Goal: Task Accomplishment & Management: Complete application form

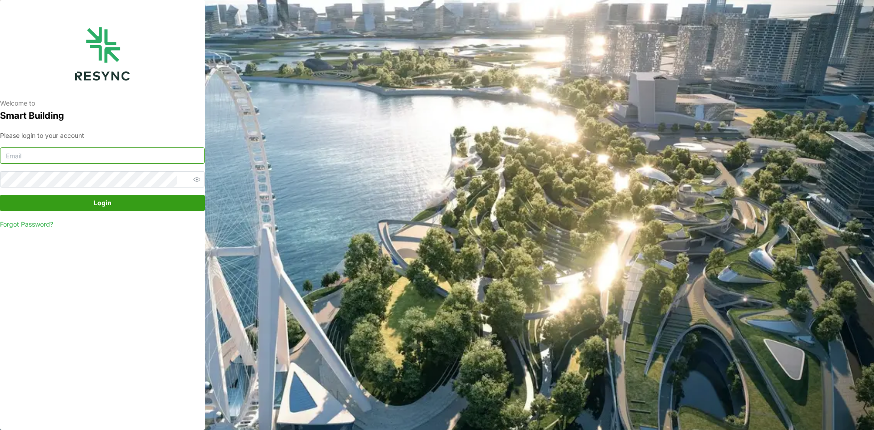
click at [94, 158] on input at bounding box center [102, 156] width 205 height 16
paste input "[EMAIL_ADDRESS][DOMAIN_NAME]"
type input "[EMAIL_ADDRESS][DOMAIN_NAME]"
click at [121, 209] on span "Login" at bounding box center [103, 202] width 188 height 15
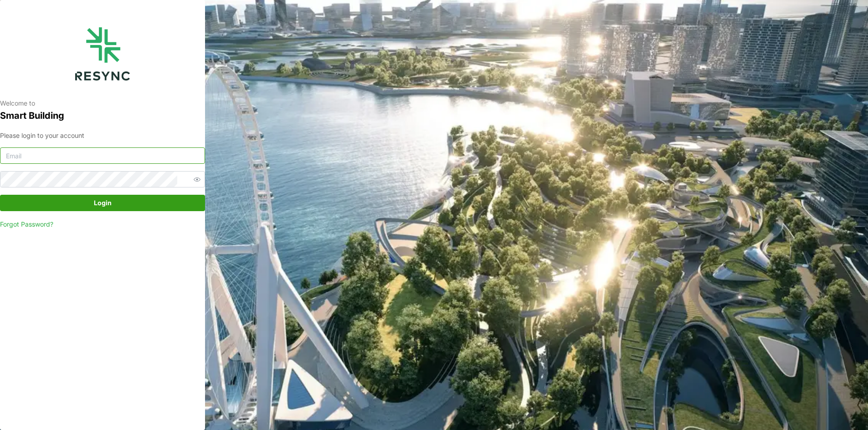
drag, startPoint x: 151, startPoint y: 158, endPoint x: 182, endPoint y: 144, distance: 34.6
click at [150, 158] on input at bounding box center [102, 156] width 205 height 16
paste input "[EMAIL_ADDRESS][DOMAIN_NAME]"
type input "[EMAIL_ADDRESS][DOMAIN_NAME]"
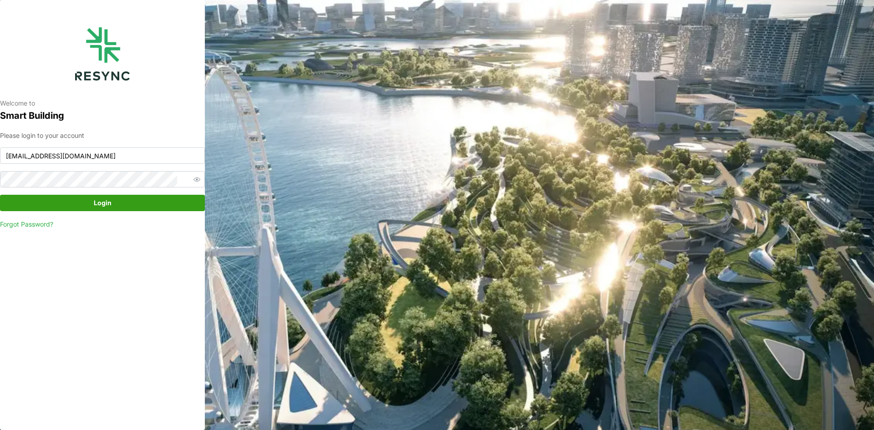
click at [117, 207] on span "Login" at bounding box center [103, 202] width 188 height 15
